Goal: Transaction & Acquisition: Obtain resource

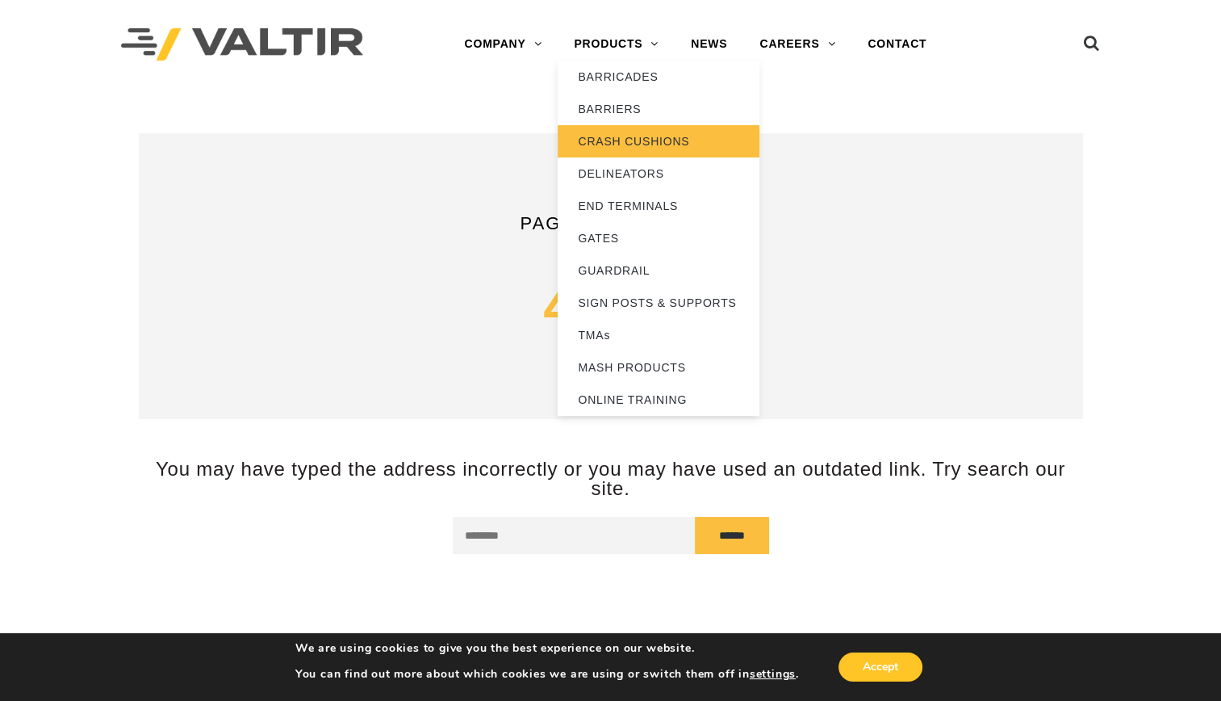
click at [620, 136] on link "CRASH CUSHIONS" at bounding box center [659, 141] width 202 height 32
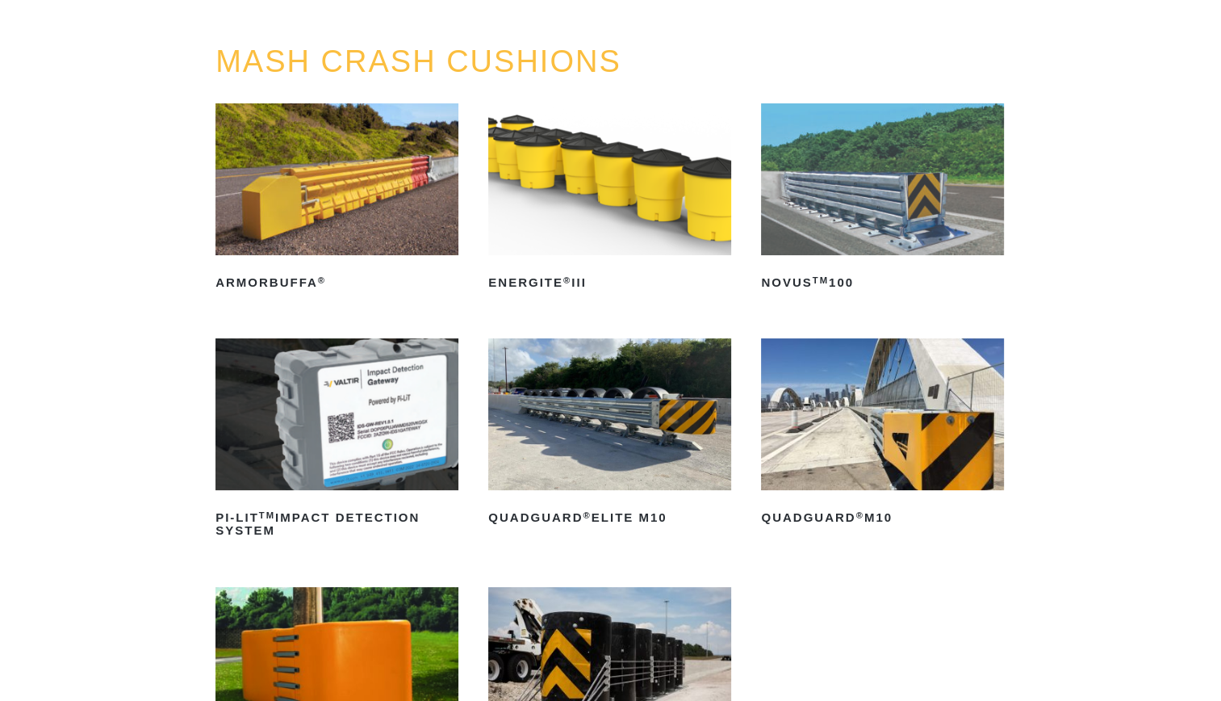
scroll to position [242, 0]
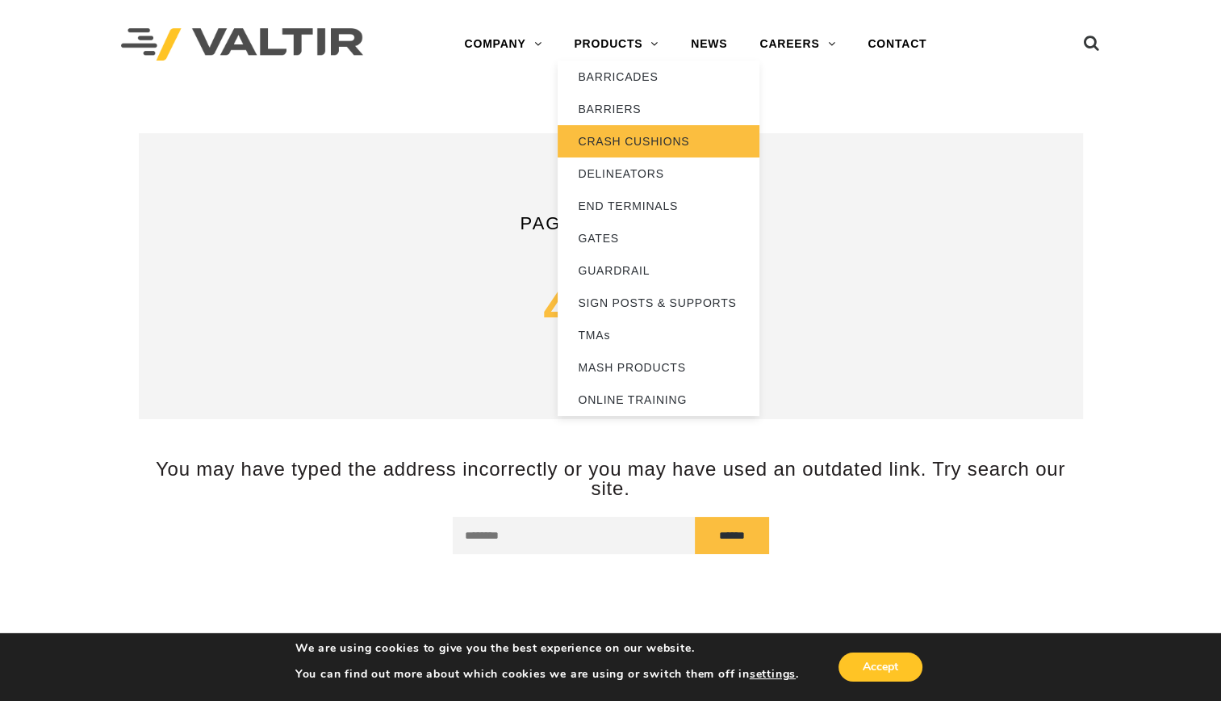
click at [611, 139] on link "CRASH CUSHIONS" at bounding box center [659, 141] width 202 height 32
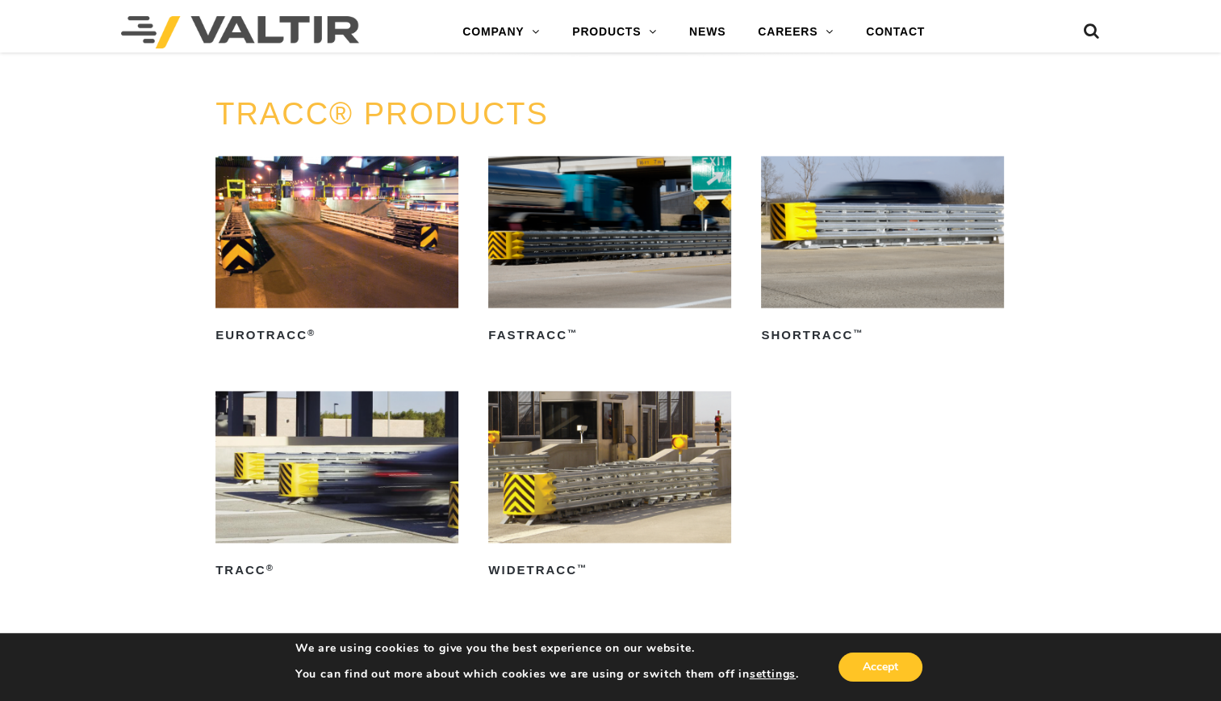
scroll to position [2422, 0]
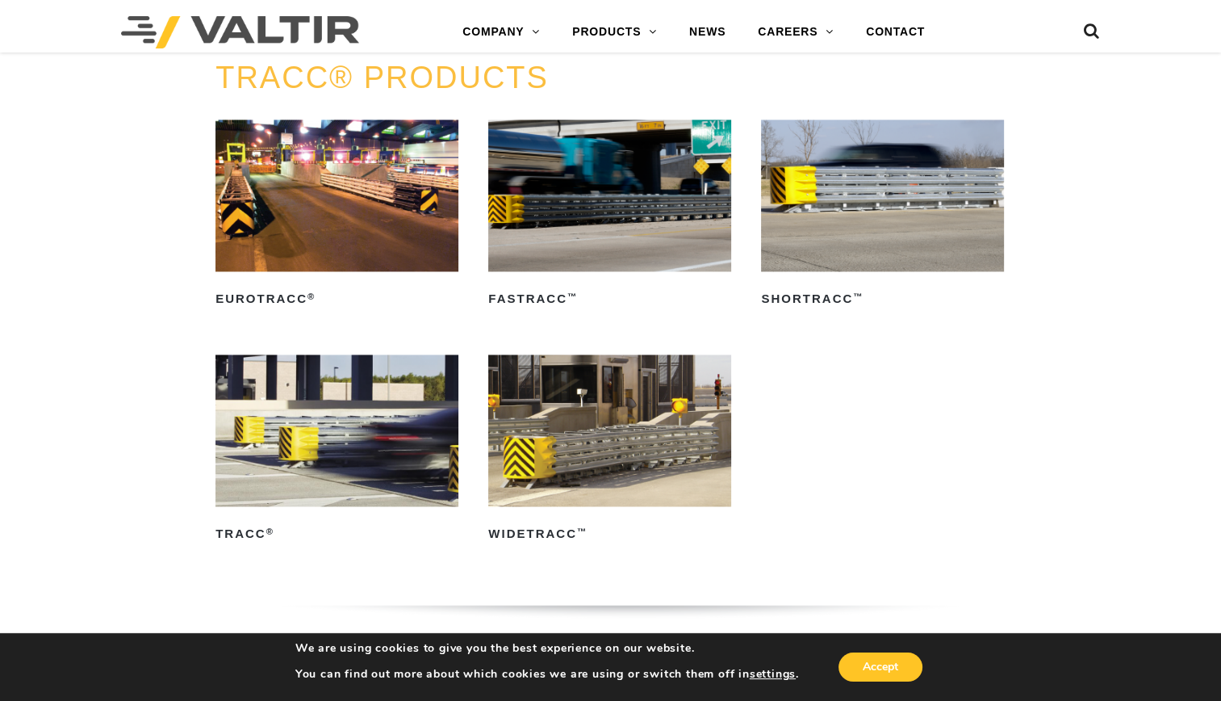
click at [592, 202] on img at bounding box center [609, 195] width 243 height 152
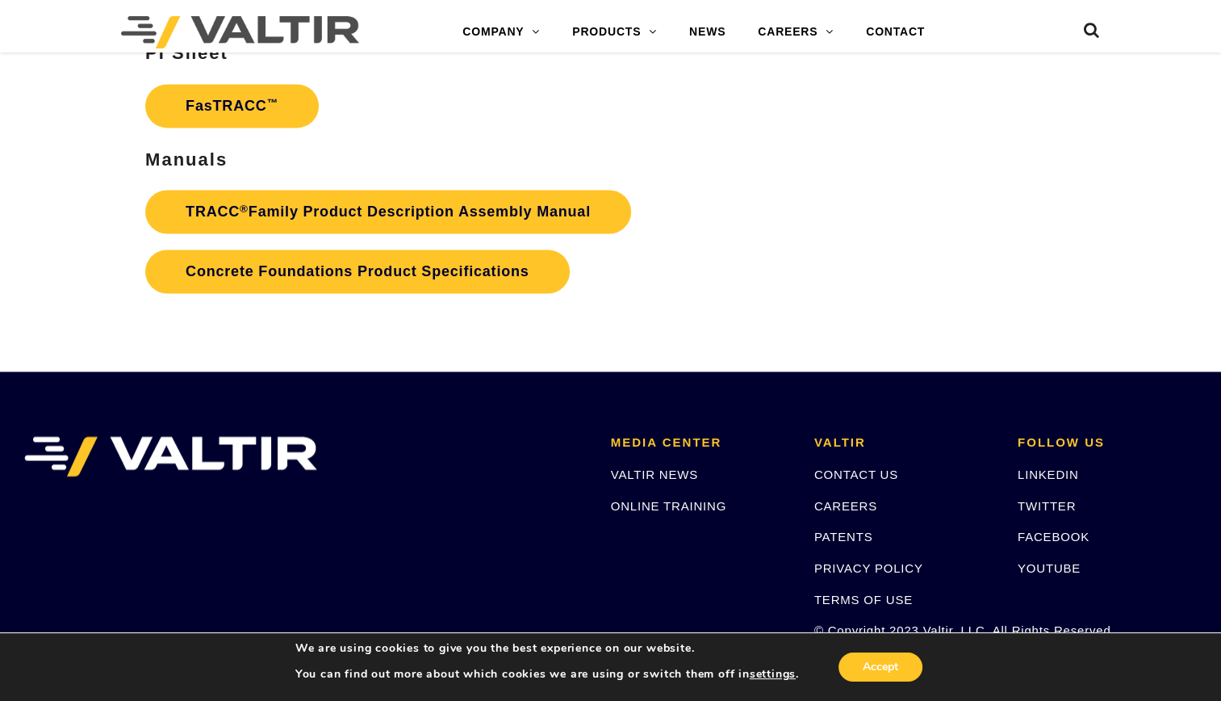
scroll to position [2502, 0]
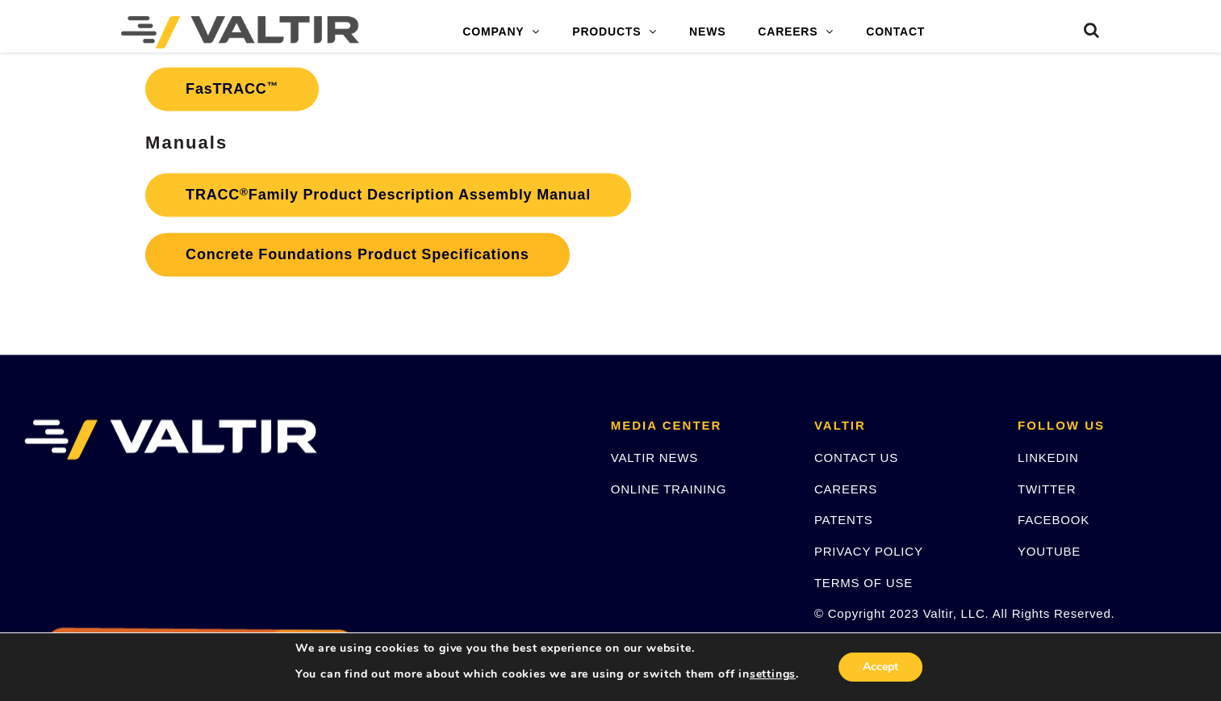
click at [321, 250] on link "Concrete Foundations Product Specifications" at bounding box center [357, 254] width 424 height 44
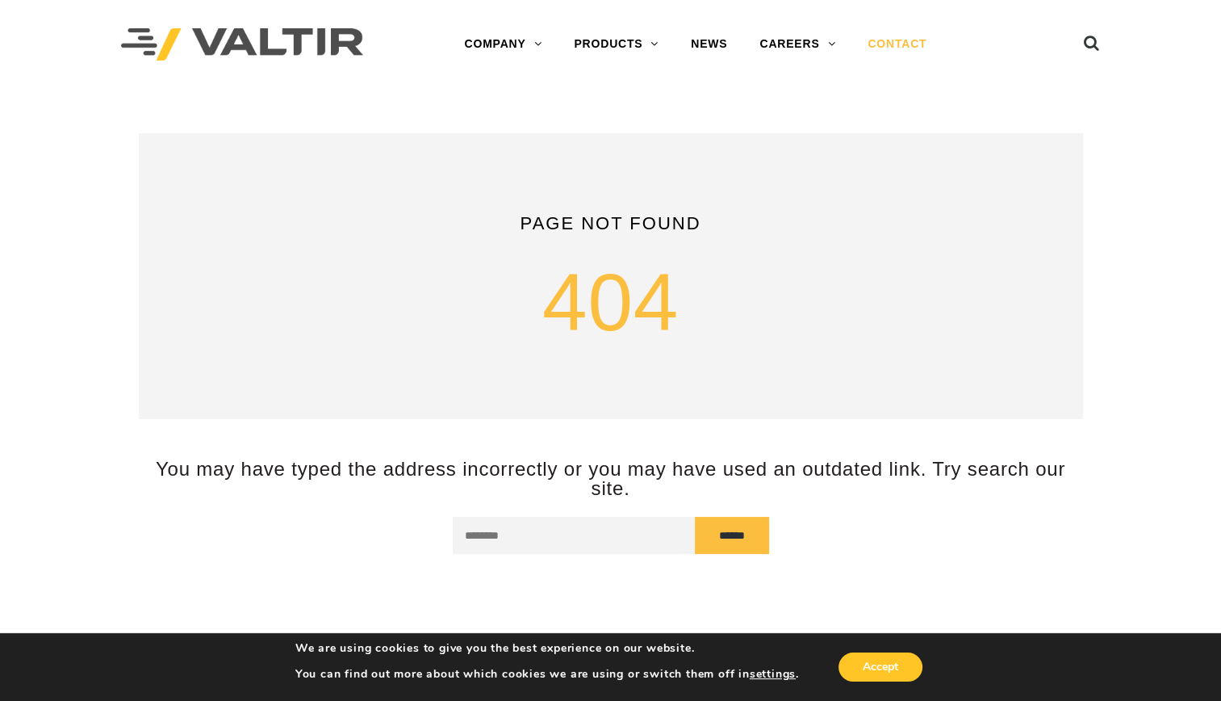
click at [888, 39] on link "CONTACT" at bounding box center [897, 44] width 91 height 32
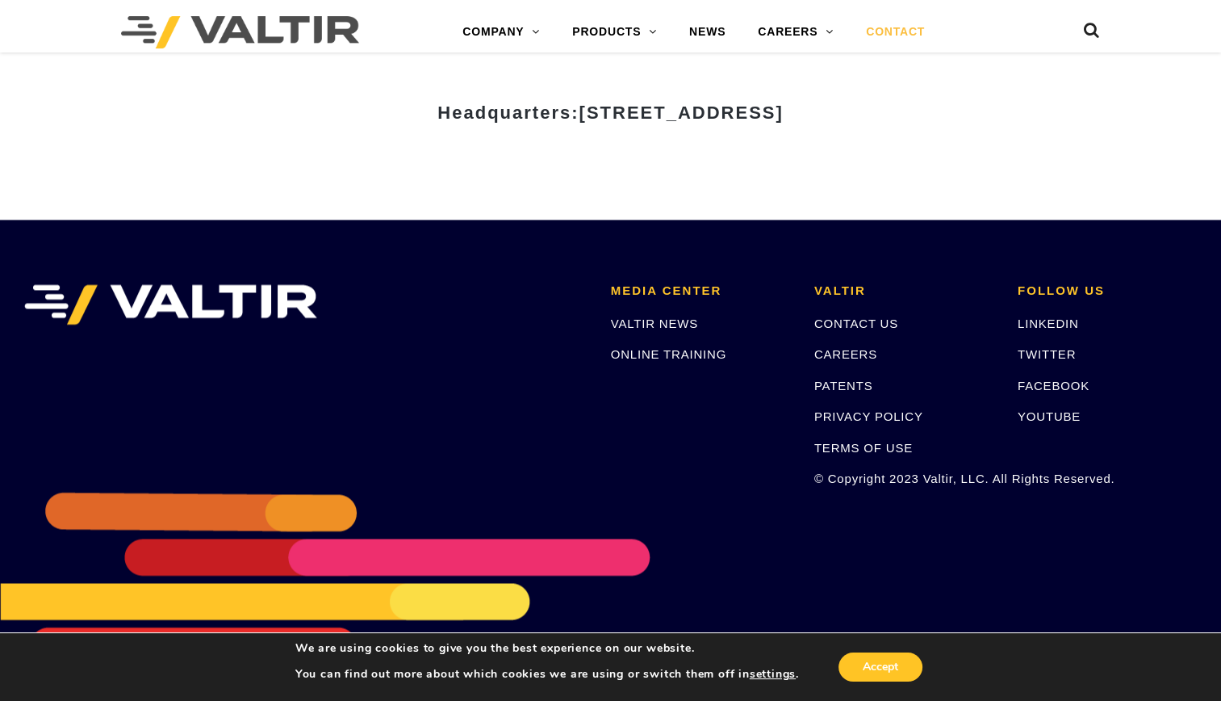
scroll to position [2160, 0]
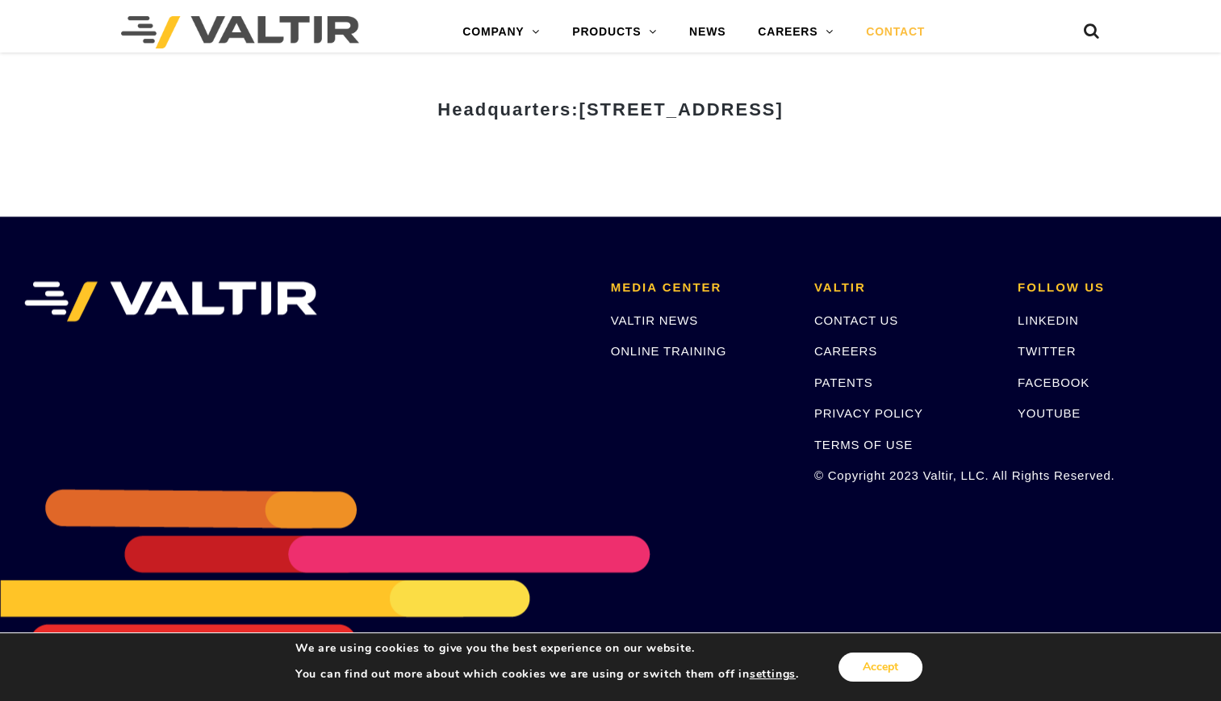
click at [881, 667] on button "Accept" at bounding box center [881, 666] width 84 height 29
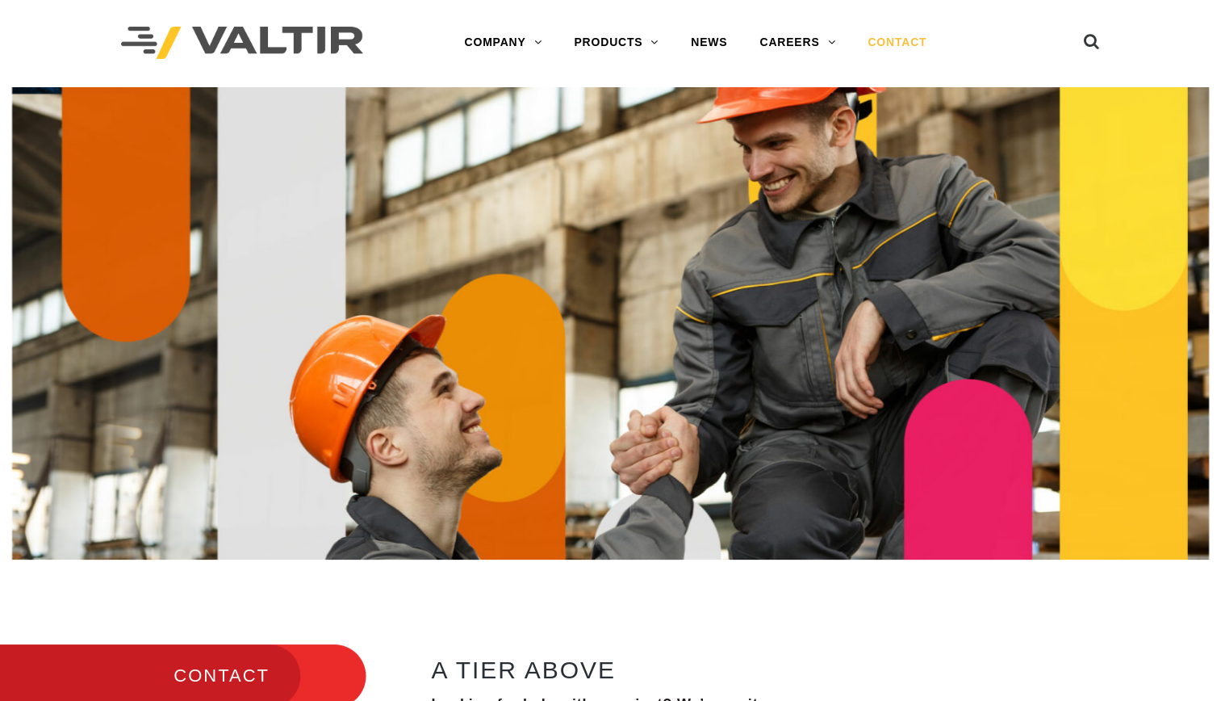
scroll to position [0, 0]
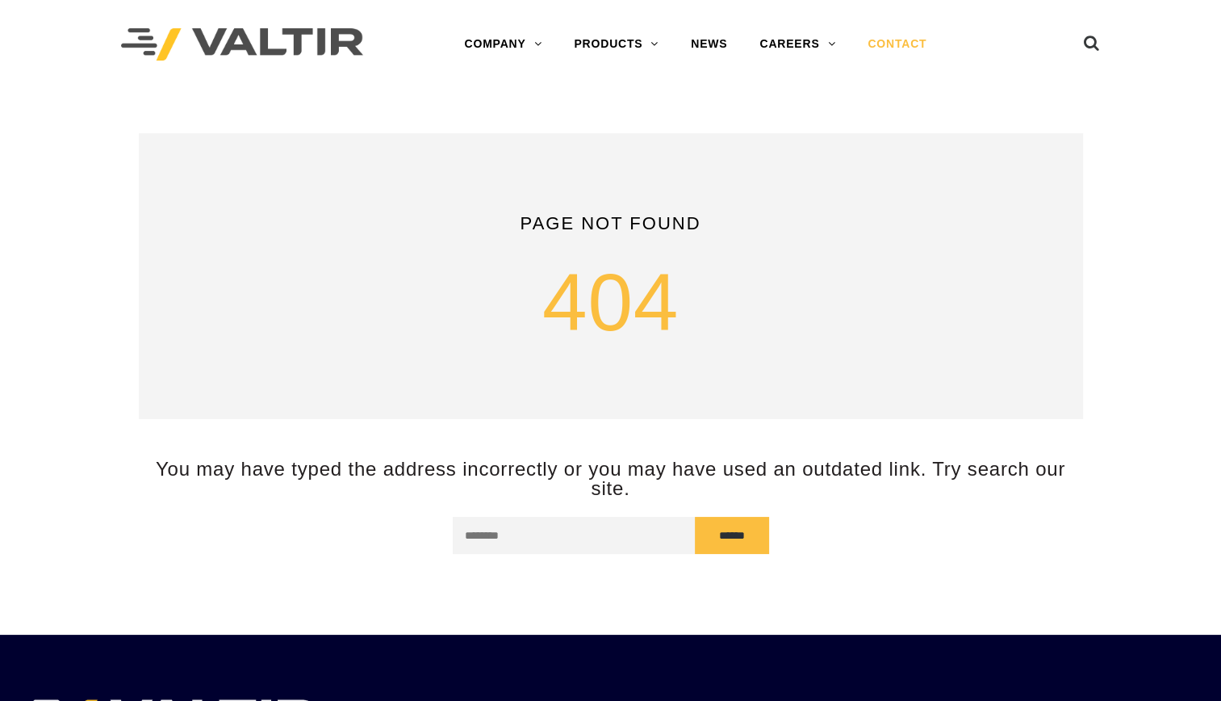
click at [902, 39] on link "CONTACT" at bounding box center [897, 44] width 91 height 32
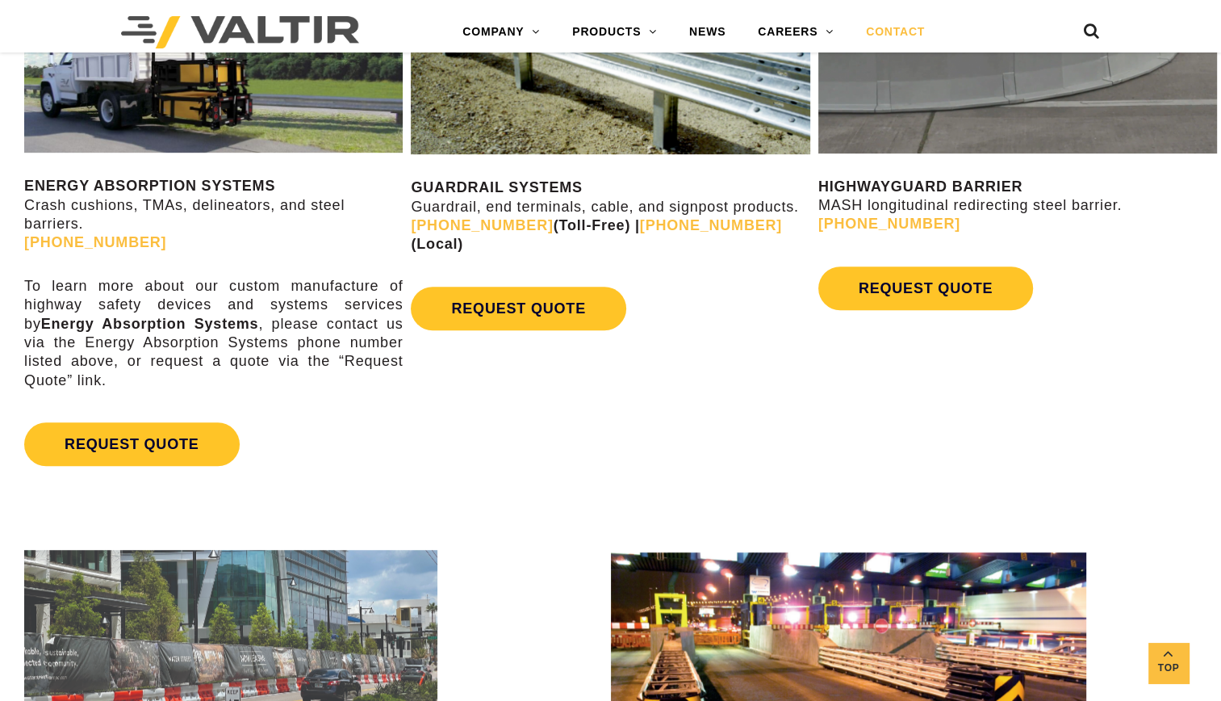
scroll to position [888, 0]
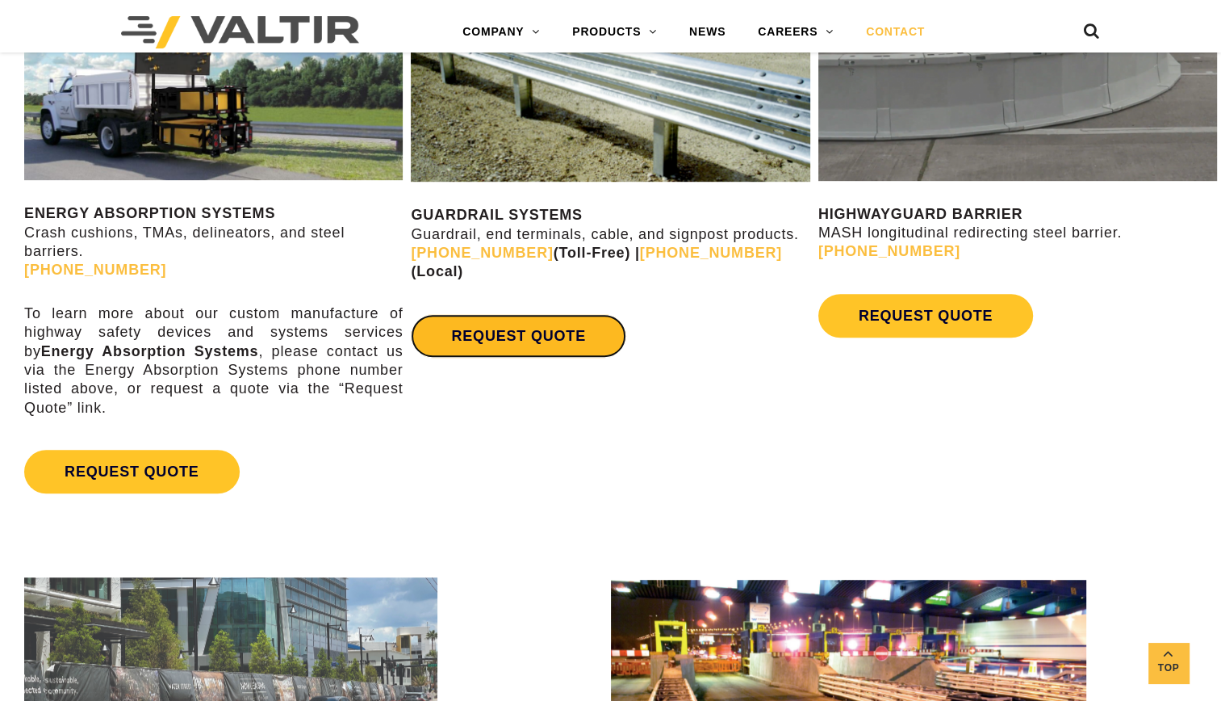
click at [506, 314] on link "REQUEST QUOTE" at bounding box center [518, 336] width 215 height 44
